Goal: Task Accomplishment & Management: Use online tool/utility

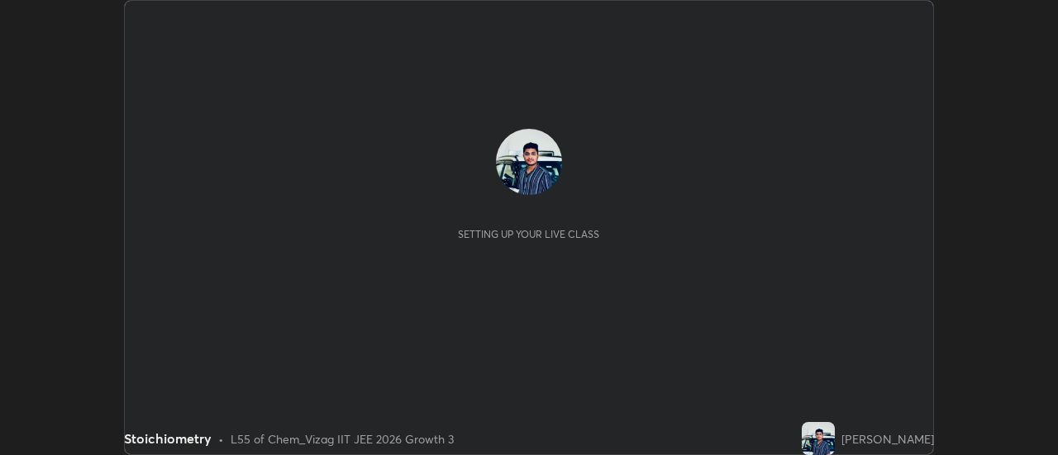
scroll to position [455, 1057]
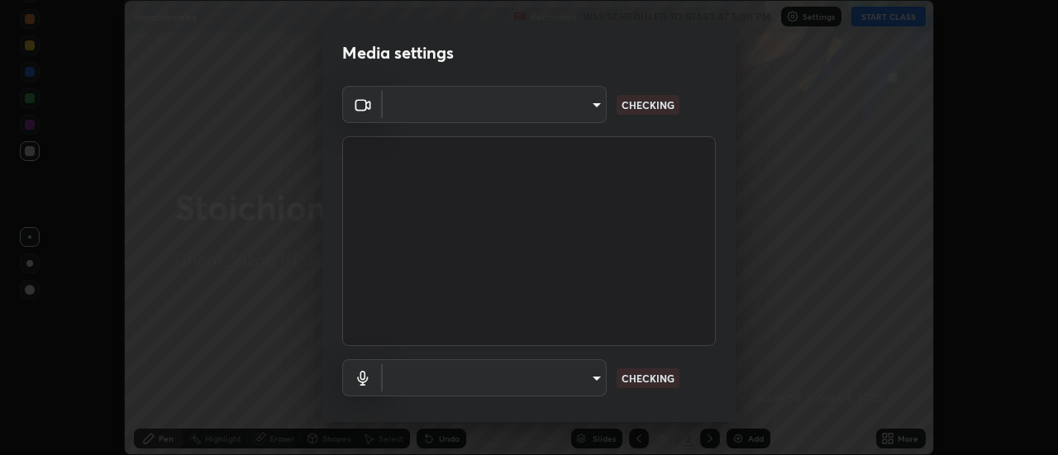
type input "a160d1f8b9ea6b96284e5021699d908bde422b674241d301862b99b2bba0666c"
type input "default"
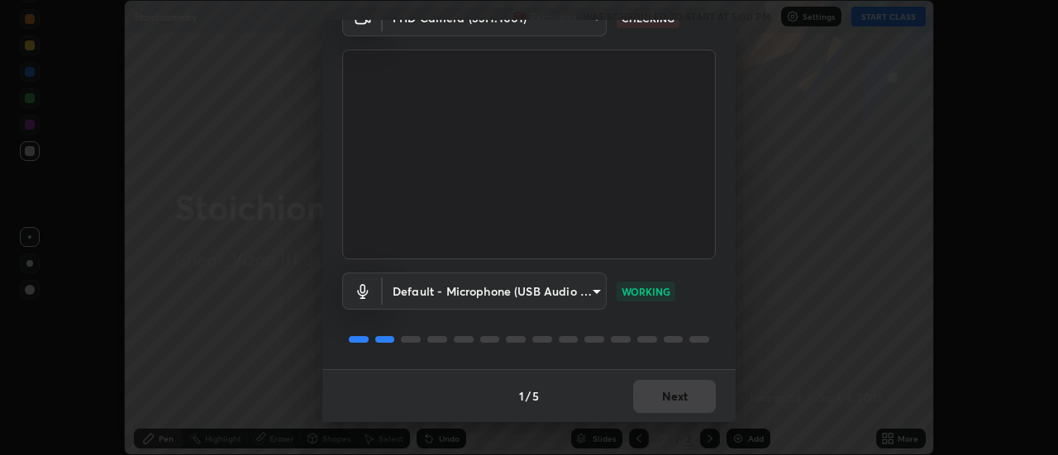
click at [677, 394] on div "1 / 5 Next" at bounding box center [528, 395] width 413 height 53
click at [678, 397] on button "Next" at bounding box center [674, 396] width 83 height 33
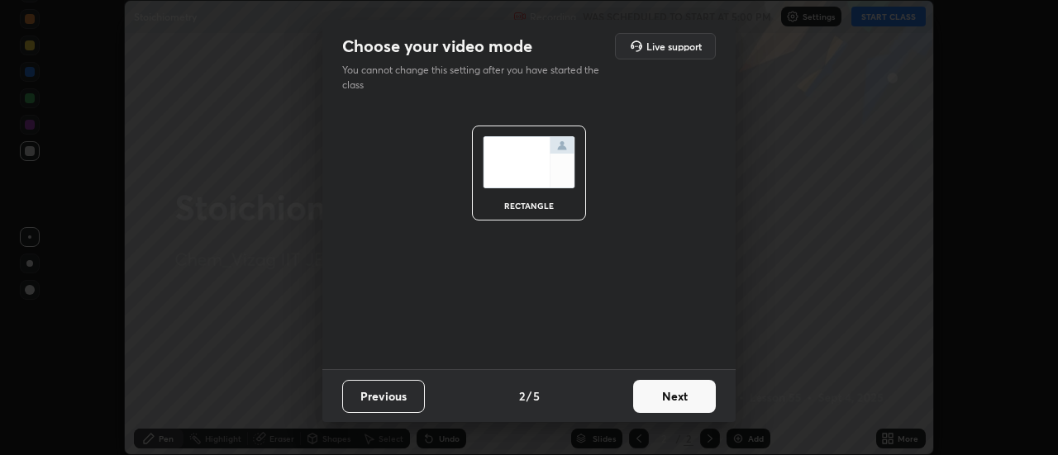
scroll to position [0, 0]
click at [679, 393] on button "Next" at bounding box center [674, 396] width 83 height 33
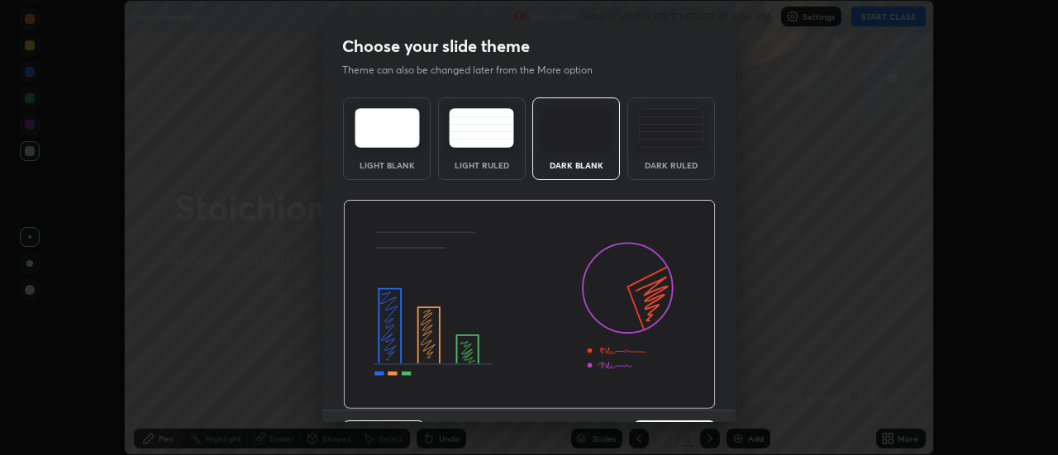
click at [682, 393] on img at bounding box center [529, 305] width 373 height 210
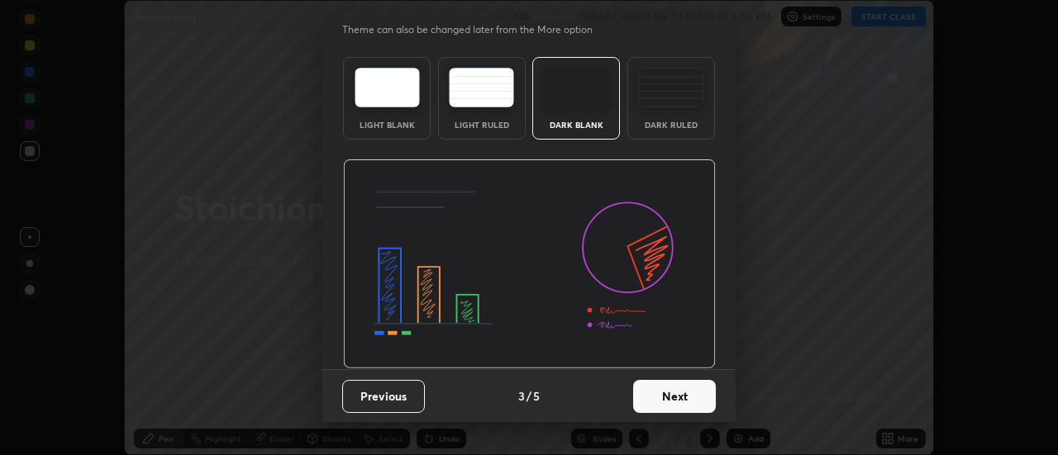
click at [667, 390] on button "Next" at bounding box center [674, 396] width 83 height 33
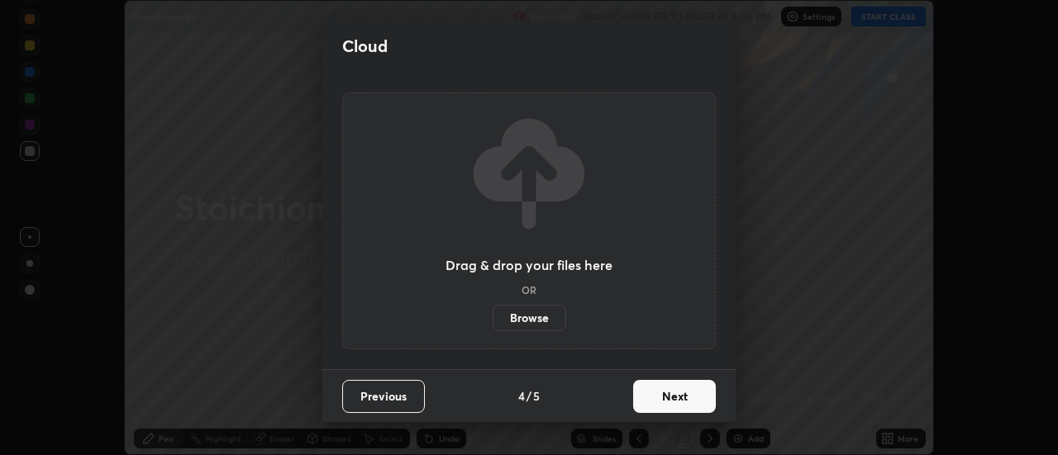
scroll to position [0, 0]
click at [649, 396] on button "Next" at bounding box center [674, 396] width 83 height 33
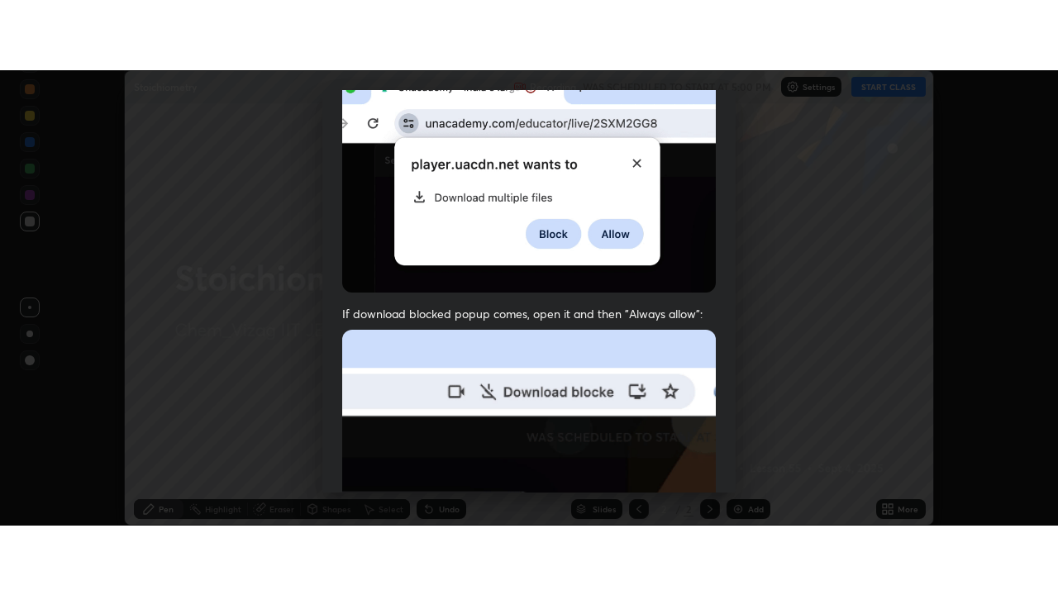
scroll to position [424, 0]
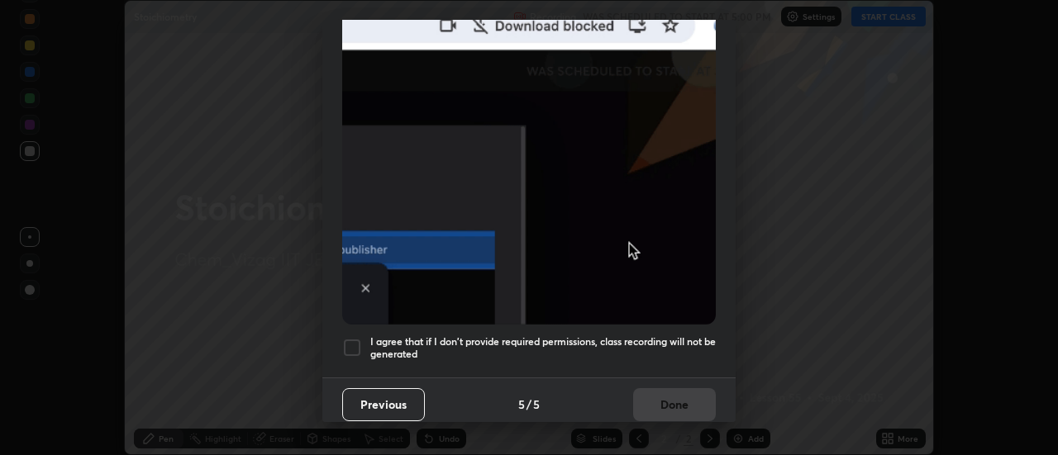
click at [355, 338] on div at bounding box center [352, 348] width 20 height 20
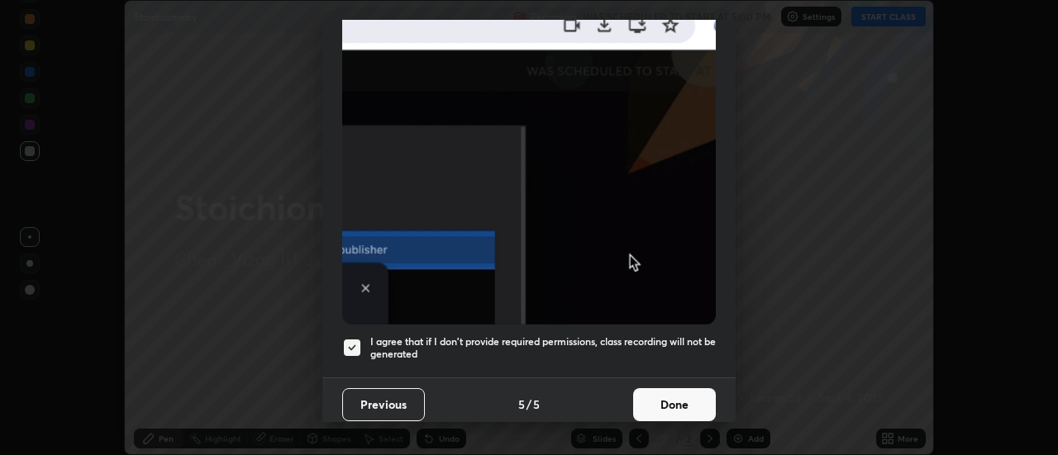
click at [665, 399] on button "Done" at bounding box center [674, 404] width 83 height 33
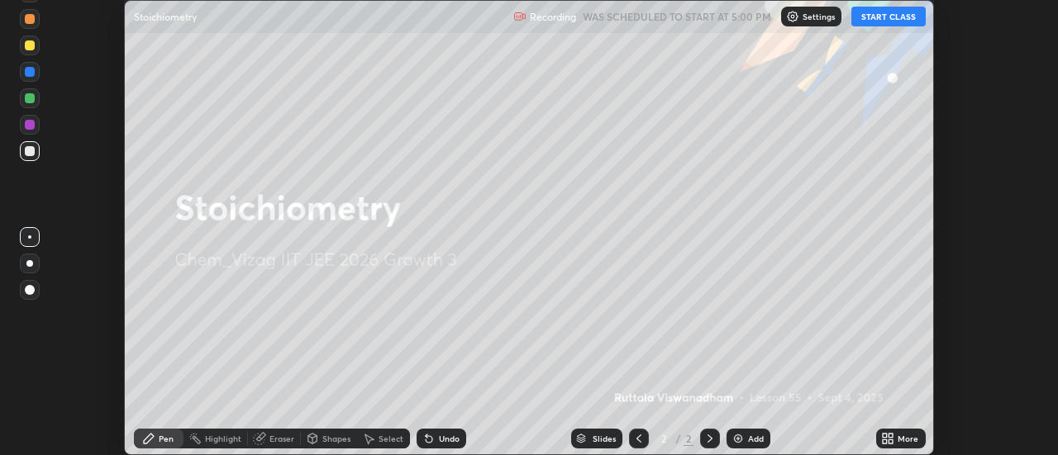
click at [889, 431] on div "More" at bounding box center [901, 439] width 50 height 20
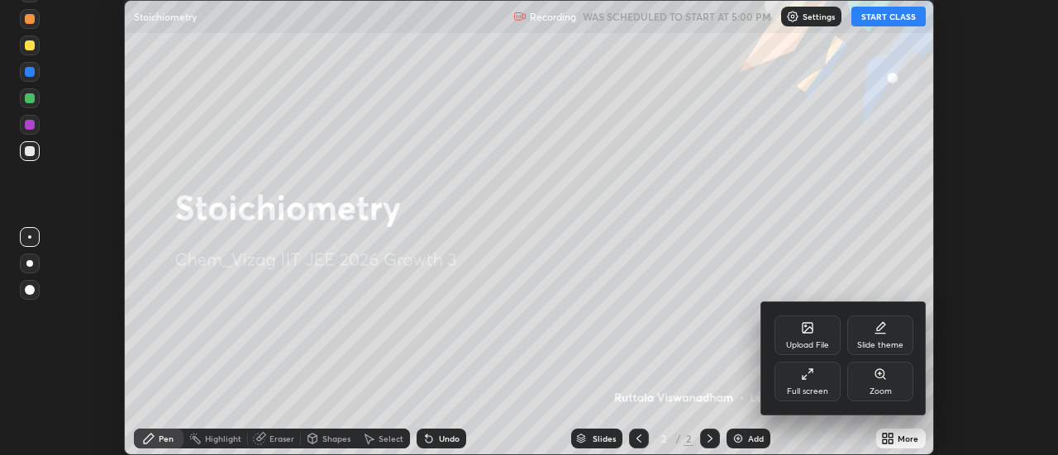
click at [818, 371] on div "Full screen" at bounding box center [807, 382] width 66 height 40
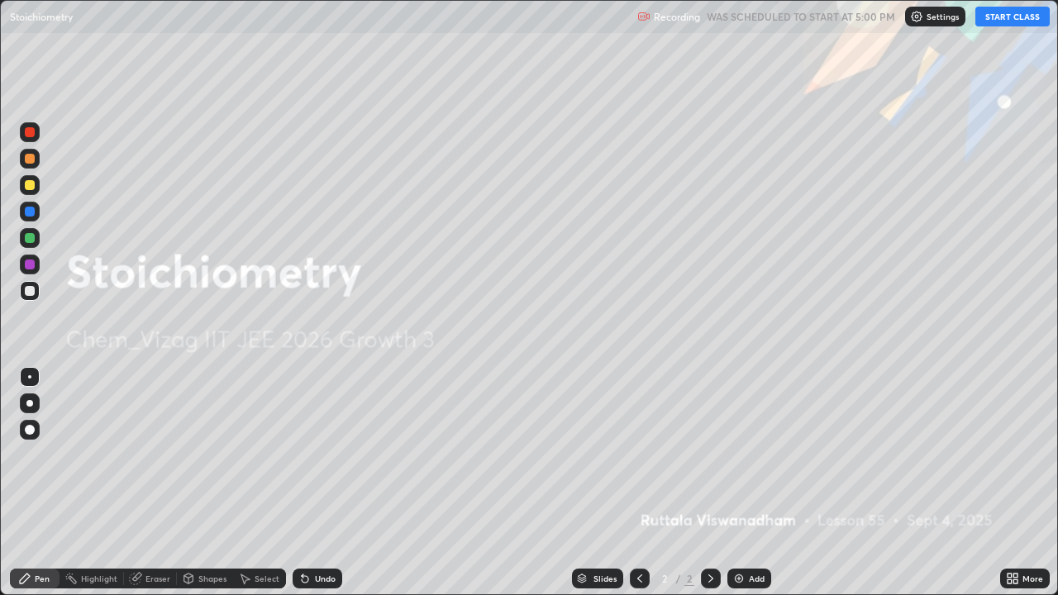
scroll to position [595, 1058]
click at [1012, 20] on button "START CLASS" at bounding box center [1012, 17] width 74 height 20
click at [755, 455] on div "Add" at bounding box center [757, 578] width 16 height 8
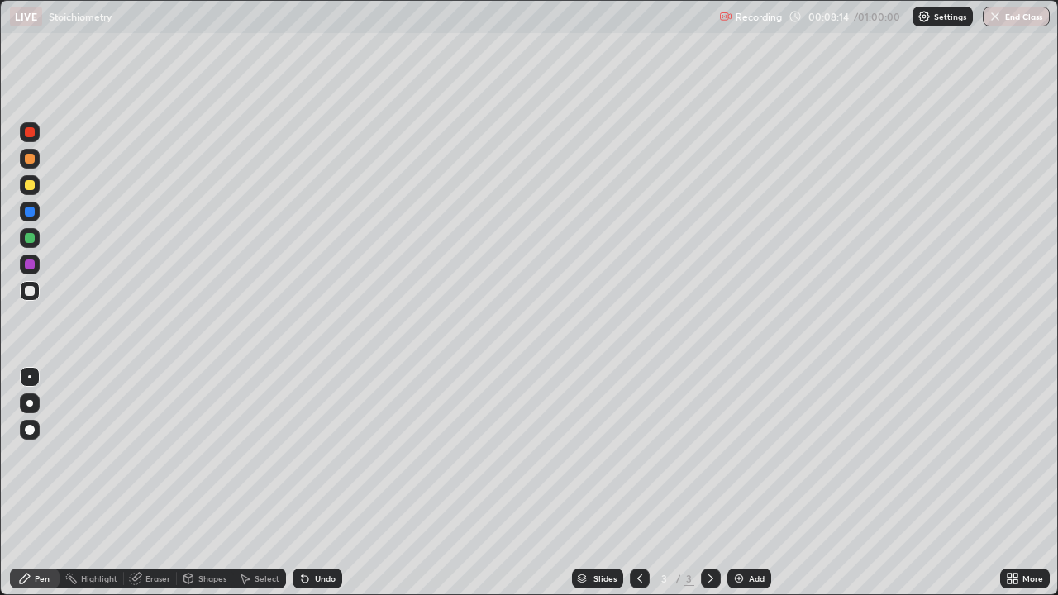
click at [743, 455] on img at bounding box center [738, 578] width 13 height 13
click at [741, 455] on img at bounding box center [738, 578] width 13 height 13
click at [31, 181] on div at bounding box center [30, 185] width 10 height 10
click at [26, 292] on div at bounding box center [30, 291] width 10 height 10
click at [30, 184] on div at bounding box center [30, 185] width 10 height 10
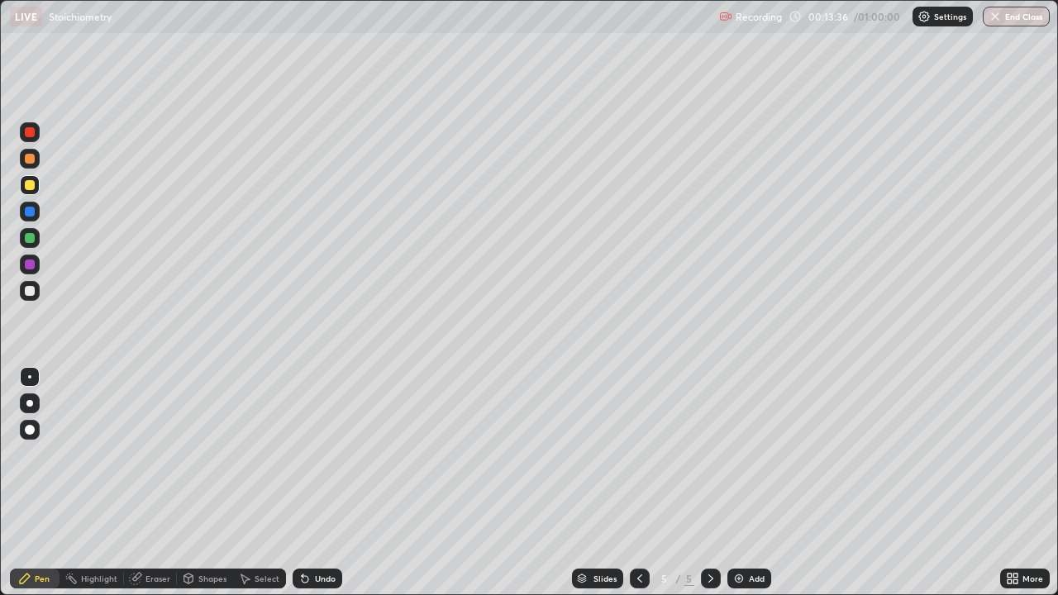
click at [28, 291] on div at bounding box center [30, 291] width 10 height 10
click at [740, 455] on img at bounding box center [738, 578] width 13 height 13
click at [745, 455] on div "Add" at bounding box center [749, 579] width 44 height 20
click at [36, 292] on div at bounding box center [30, 291] width 20 height 20
click at [28, 290] on div at bounding box center [30, 291] width 10 height 10
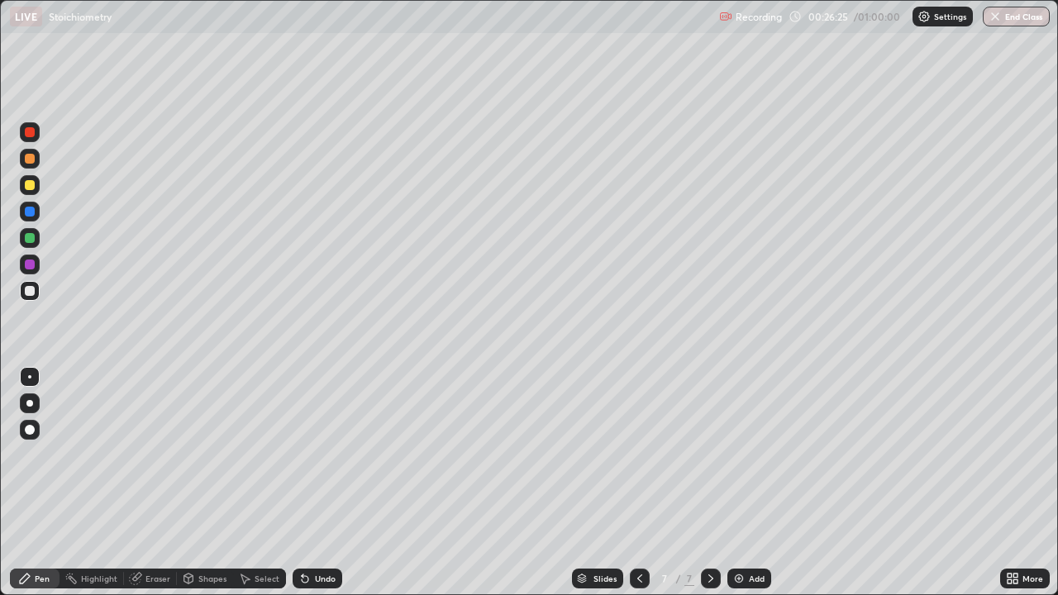
click at [315, 455] on div "Undo" at bounding box center [325, 578] width 21 height 8
click at [749, 455] on div "Add" at bounding box center [757, 578] width 16 height 8
click at [30, 183] on div at bounding box center [30, 185] width 10 height 10
click at [34, 287] on div at bounding box center [30, 291] width 10 height 10
click at [202, 455] on div "Shapes" at bounding box center [212, 578] width 28 height 8
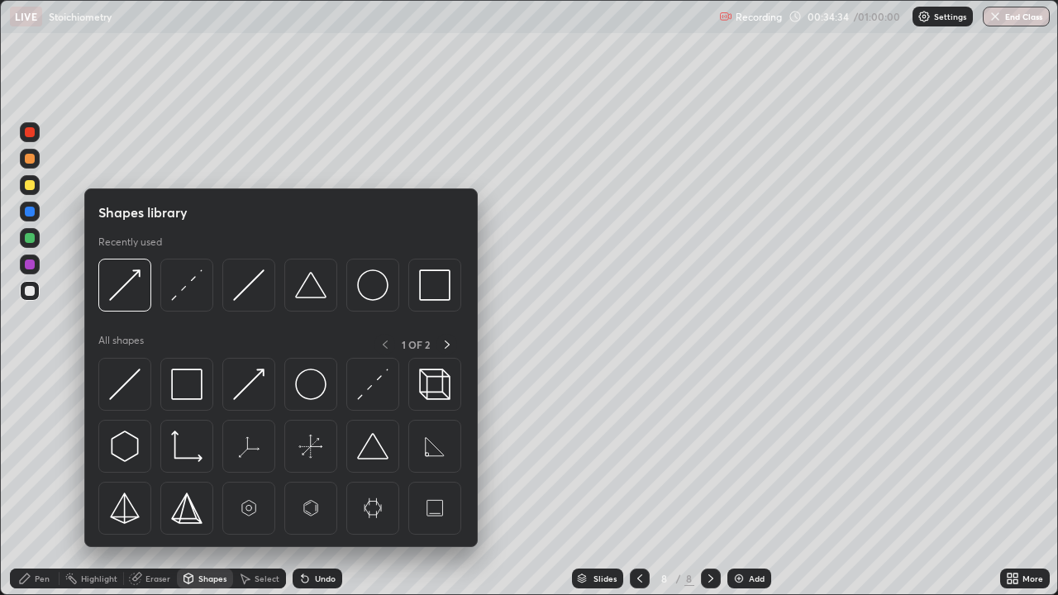
click at [104, 455] on div "Highlight" at bounding box center [99, 578] width 36 height 8
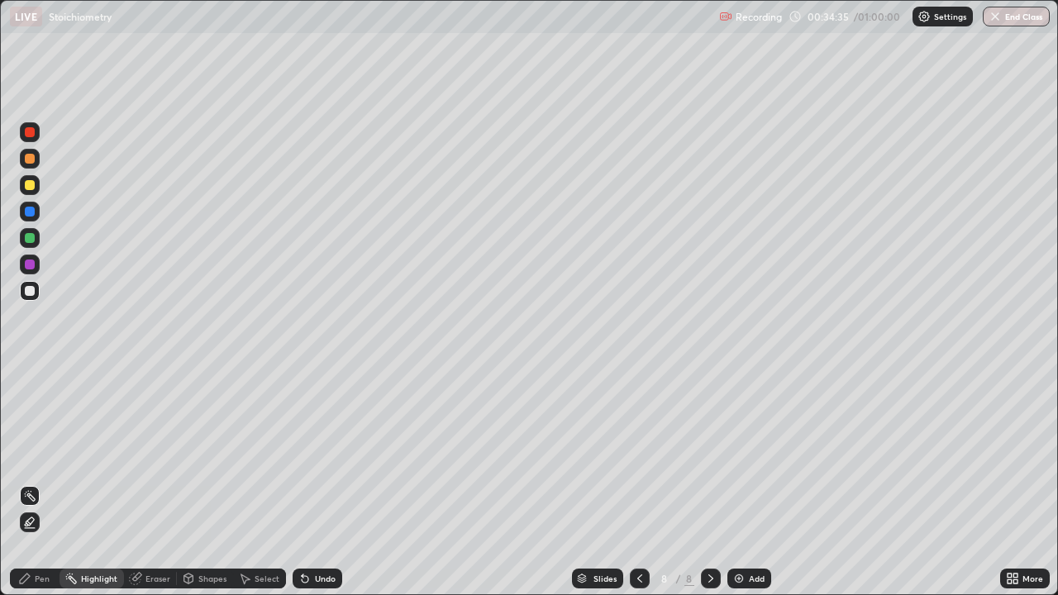
click at [140, 455] on div "Eraser" at bounding box center [150, 579] width 53 height 20
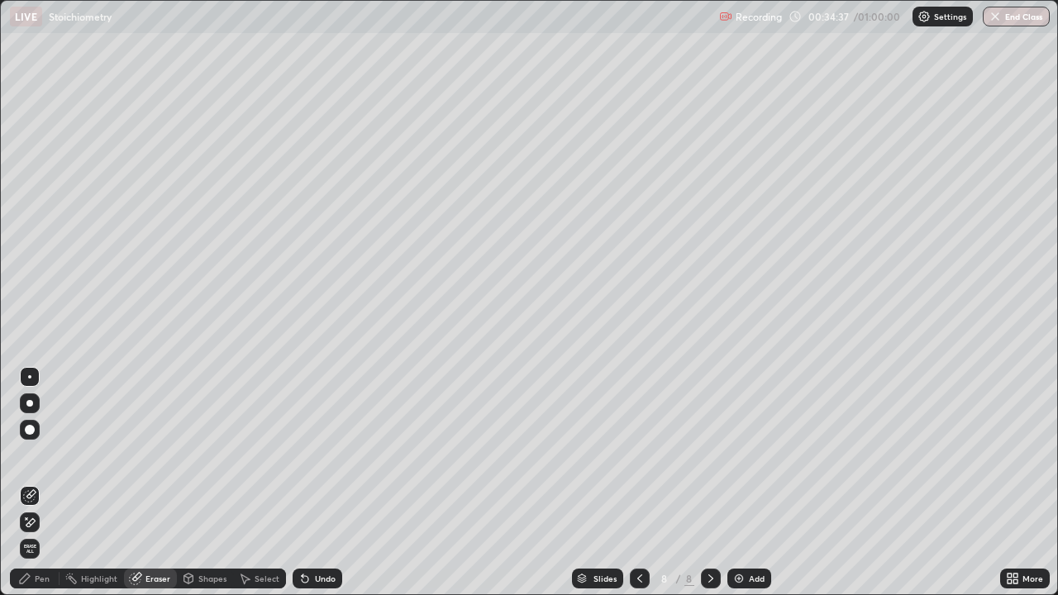
click at [33, 455] on div "Pen" at bounding box center [35, 579] width 50 height 20
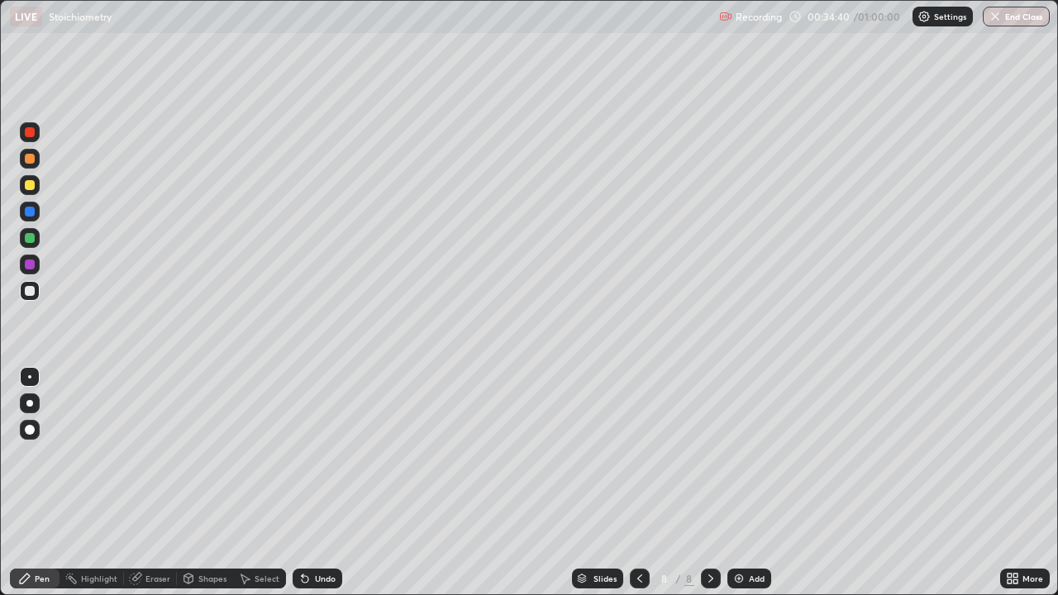
click at [640, 455] on icon at bounding box center [639, 578] width 13 height 13
click at [709, 455] on icon at bounding box center [710, 578] width 13 height 13
click at [317, 455] on div "Undo" at bounding box center [318, 579] width 50 height 20
click at [737, 455] on img at bounding box center [738, 578] width 13 height 13
click at [318, 455] on div "Undo" at bounding box center [325, 578] width 21 height 8
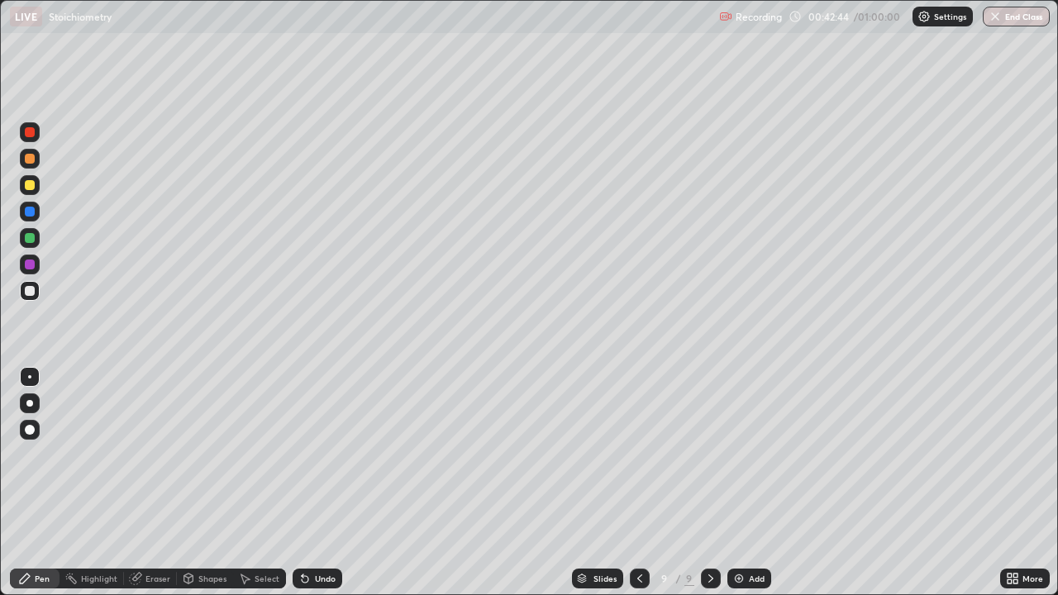
click at [315, 455] on div "Undo" at bounding box center [318, 579] width 50 height 20
click at [324, 455] on div "Undo" at bounding box center [325, 578] width 21 height 8
click at [1018, 19] on button "End Class" at bounding box center [1016, 17] width 67 height 20
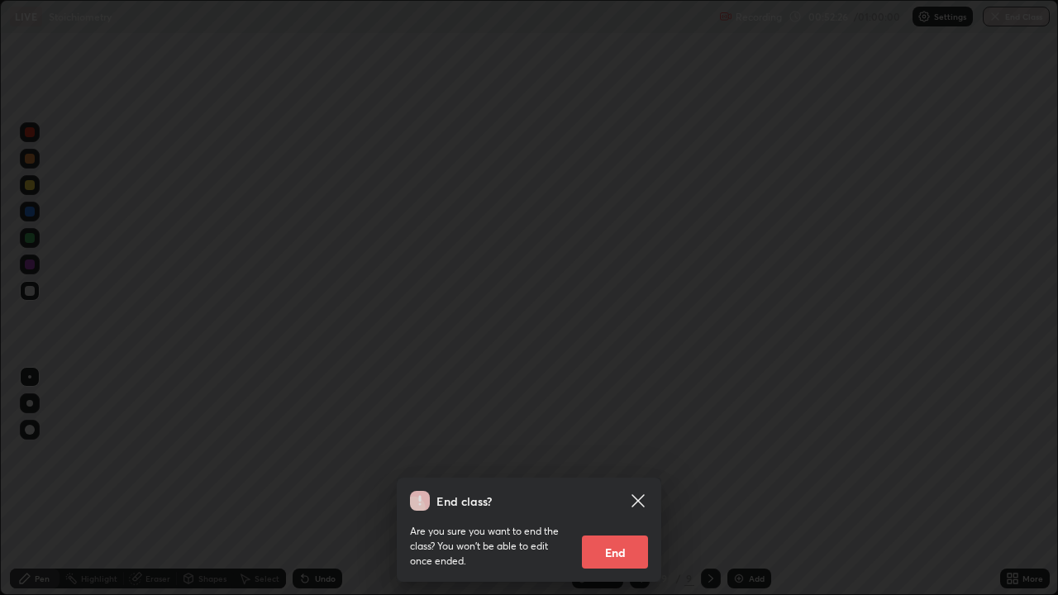
click at [641, 455] on button "End" at bounding box center [615, 552] width 66 height 33
